Goal: Navigation & Orientation: Find specific page/section

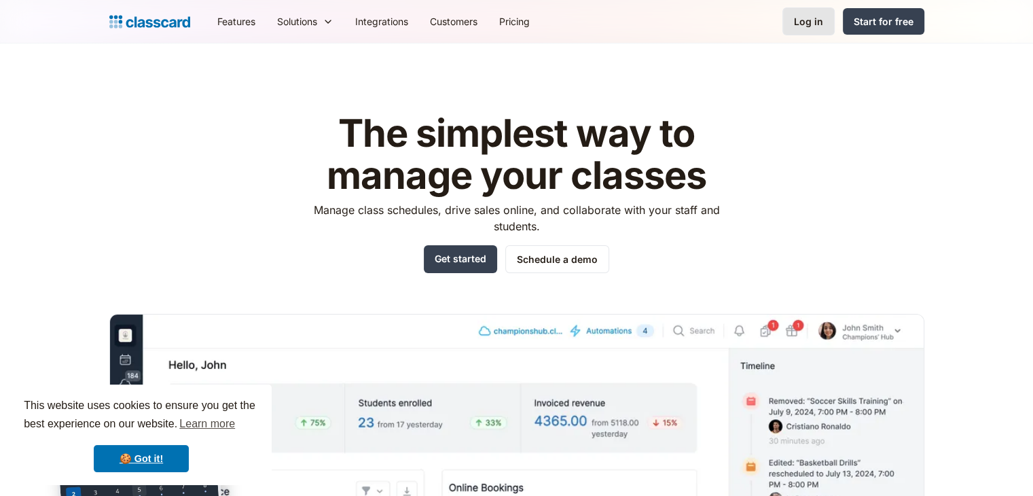
click at [804, 17] on div "Log in" at bounding box center [808, 21] width 29 height 14
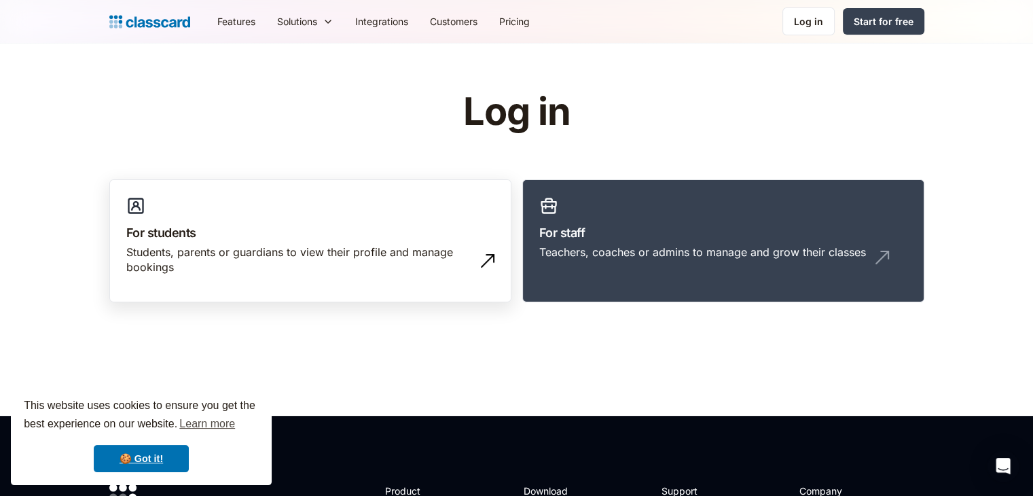
drag, startPoint x: 416, startPoint y: 237, endPoint x: 367, endPoint y: 213, distance: 55.3
click at [367, 213] on link "For students Students, parents or guardians to view their profile and manage bo…" at bounding box center [310, 241] width 402 height 124
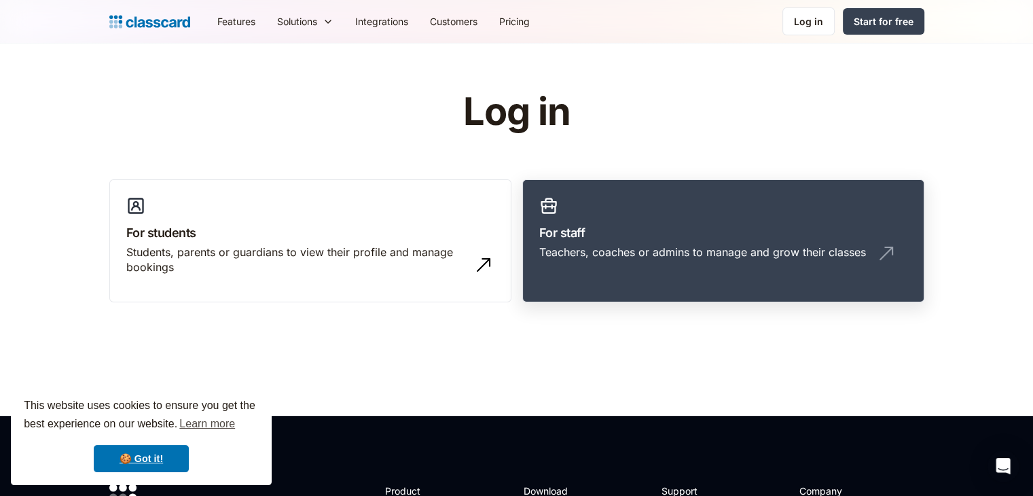
click at [704, 216] on link "For staff Teachers, coaches or admins to manage and grow their classes" at bounding box center [723, 241] width 402 height 124
